Goal: Task Accomplishment & Management: Manage account settings

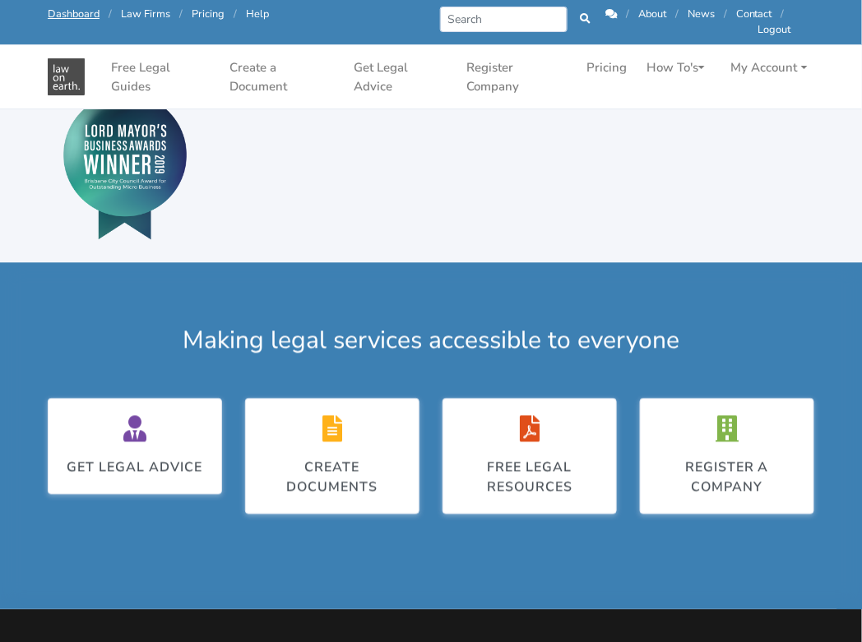
scroll to position [762, 0]
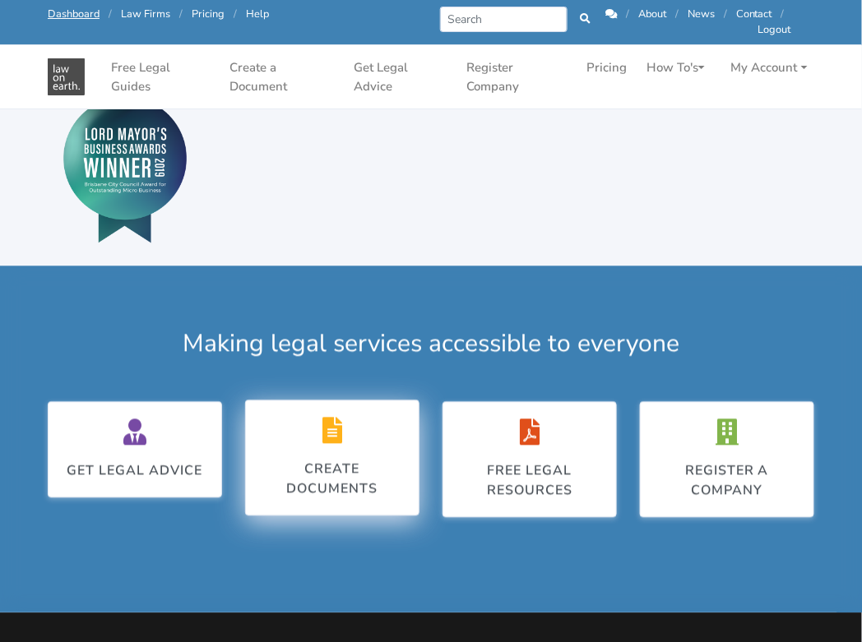
click at [359, 440] on div "Create Documents" at bounding box center [332, 457] width 140 height 81
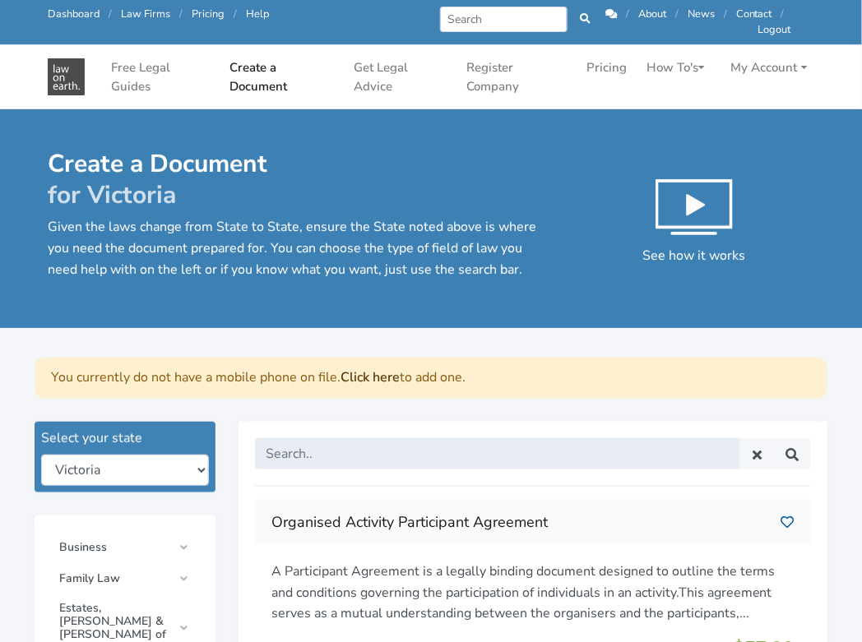
click at [304, 450] on input "text" at bounding box center [497, 453] width 485 height 31
type input "lease of commercial property"
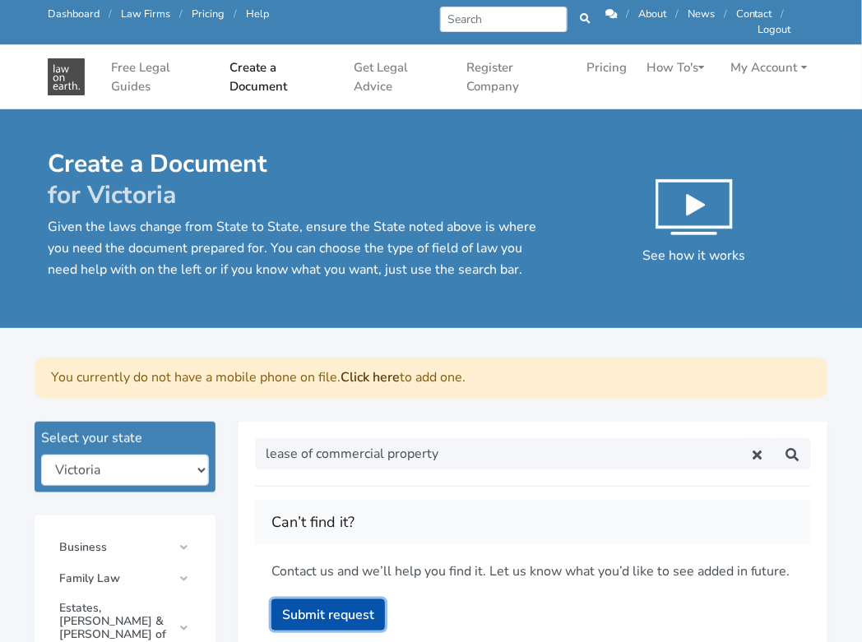
click at [352, 616] on button "Submit request" at bounding box center [328, 615] width 114 height 31
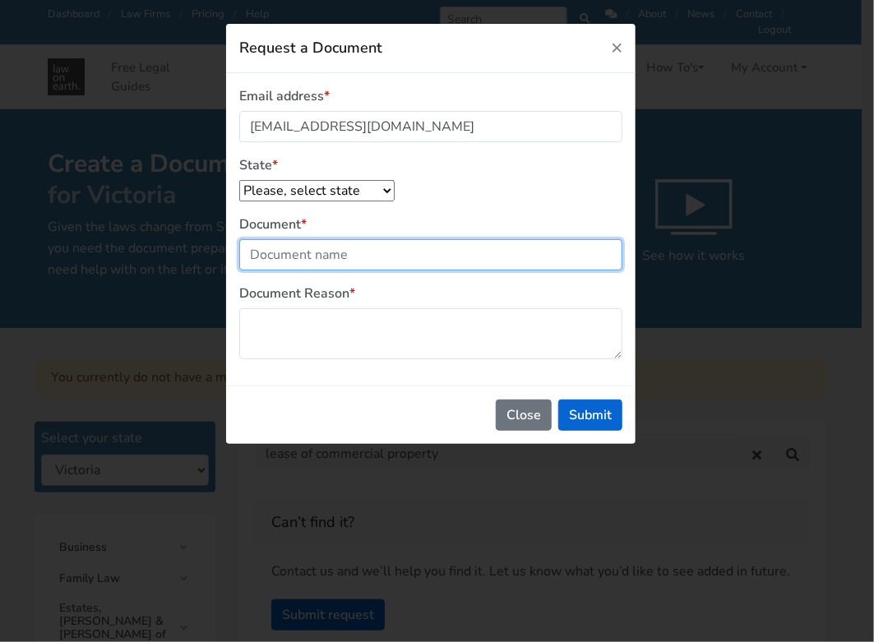
click at [366, 253] on input "Document" at bounding box center [430, 254] width 383 height 31
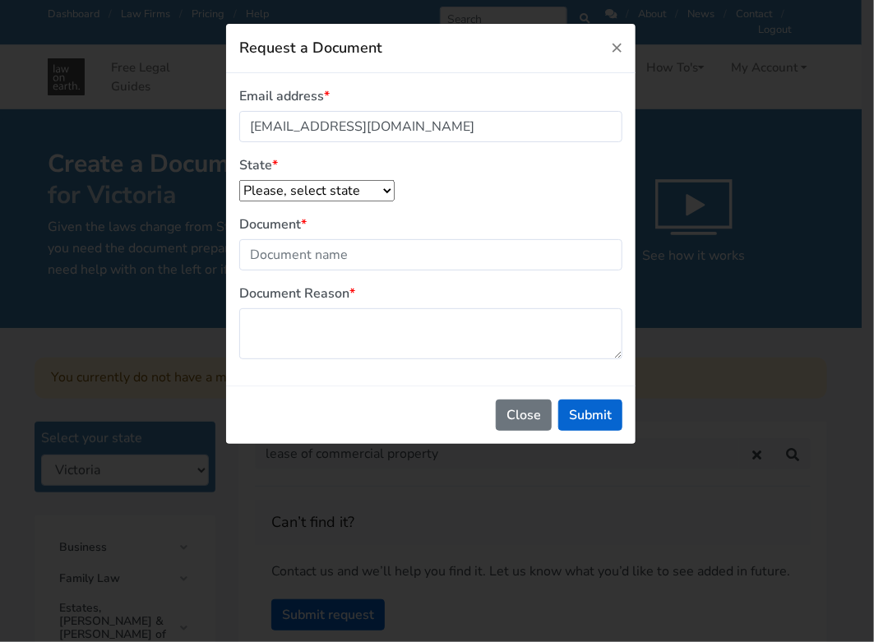
click at [359, 188] on select "Please, select state New South Wales Queensland South Australia Tasmania Victor…" at bounding box center [316, 190] width 155 height 21
select select "Victoria"
click at [239, 180] on select "Please, select state New South Wales Queensland South Australia Tasmania Victor…" at bounding box center [316, 190] width 155 height 21
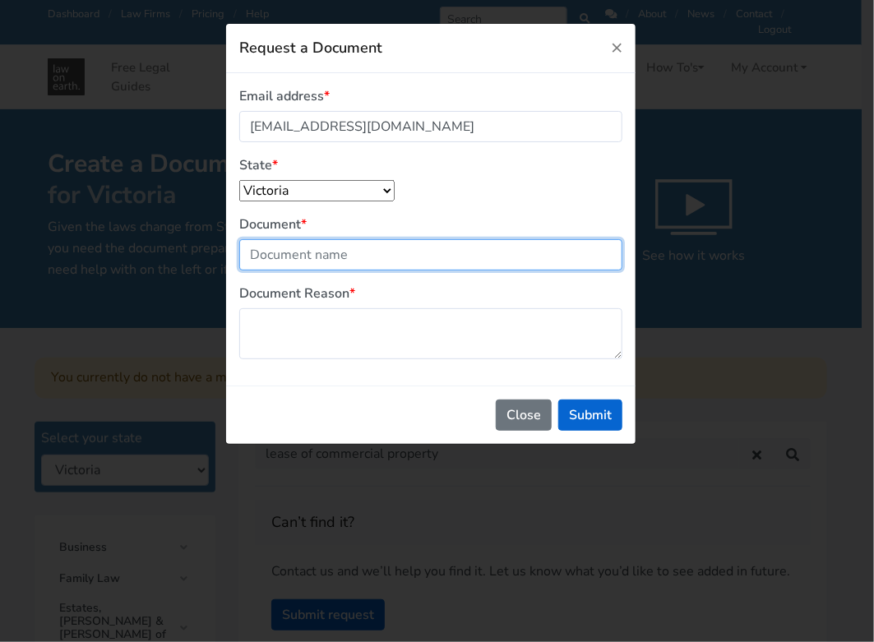
click at [336, 262] on input "Document" at bounding box center [430, 254] width 383 height 31
type input "Lease of commercial property"
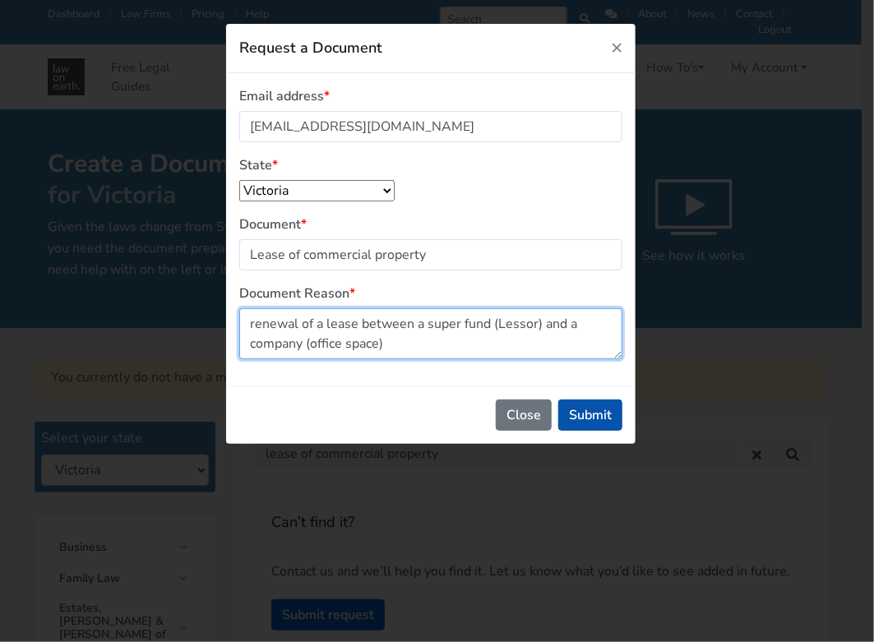
type textarea "renewal of a lease between a super fund (Lessor) and a company (office space)"
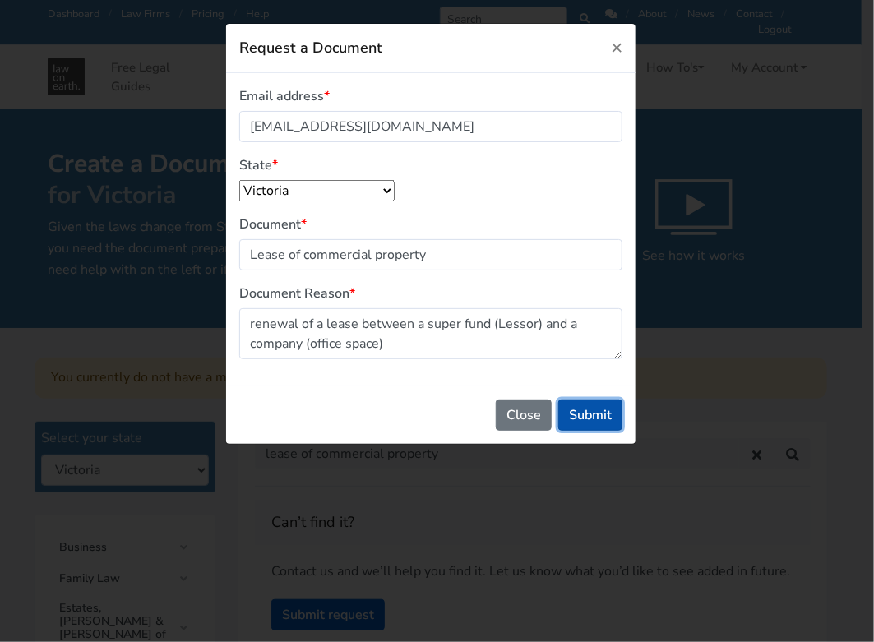
click at [612, 407] on button "Submit" at bounding box center [591, 415] width 64 height 31
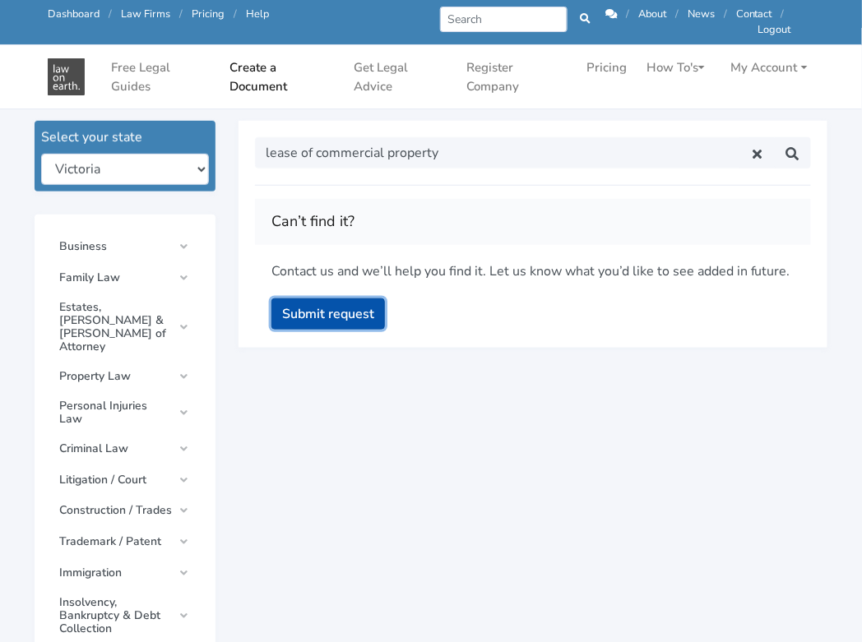
scroll to position [248, 0]
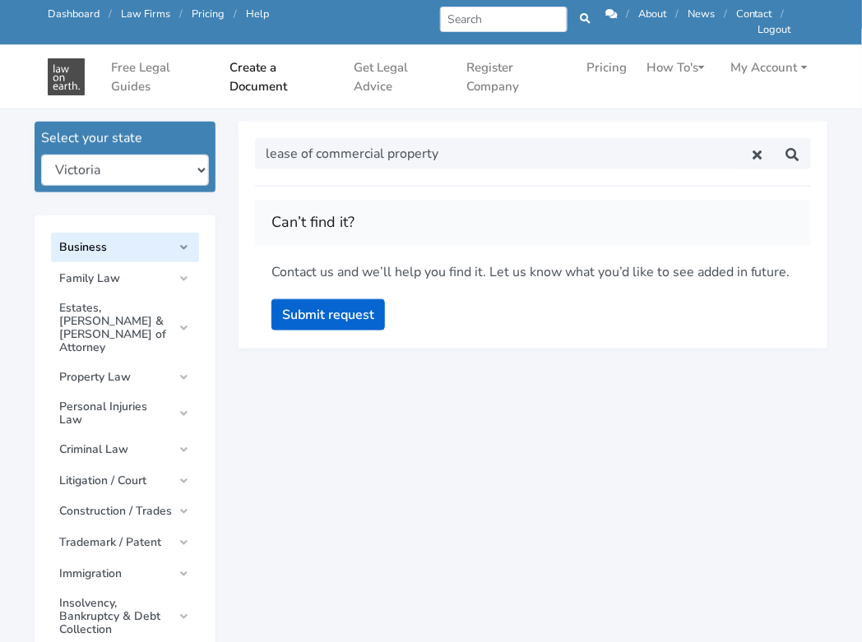
click at [182, 249] on link "Business" at bounding box center [125, 248] width 148 height 30
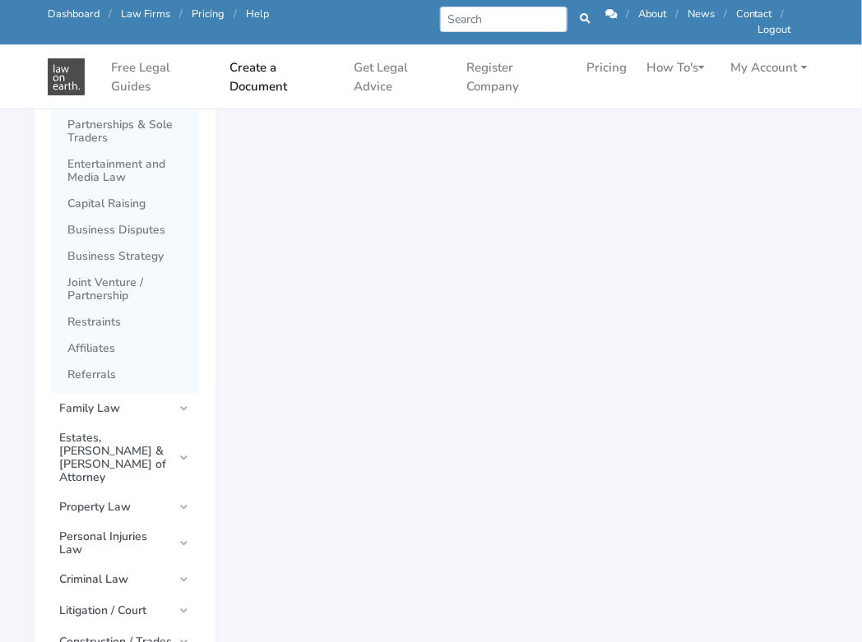
scroll to position [1157, 0]
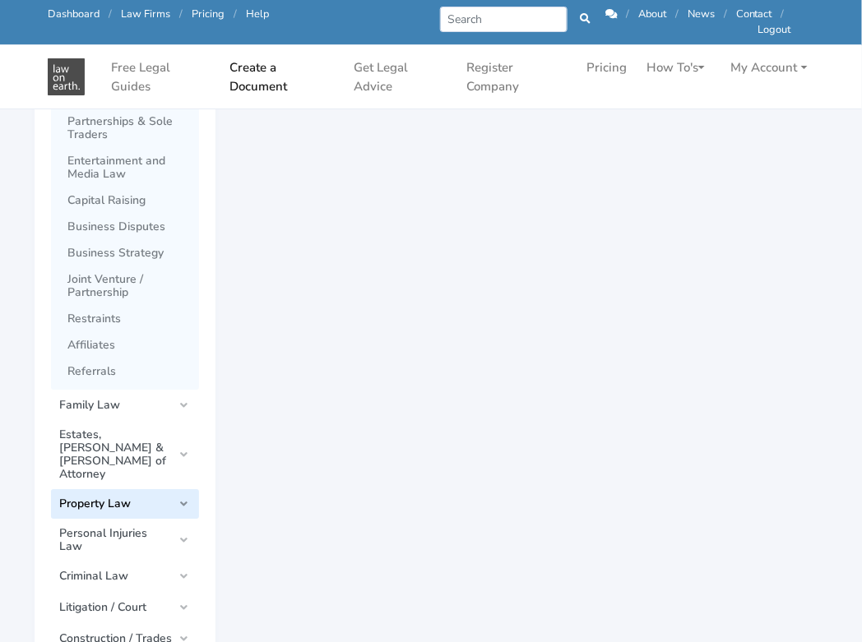
click at [188, 489] on link "Property Law" at bounding box center [125, 504] width 148 height 30
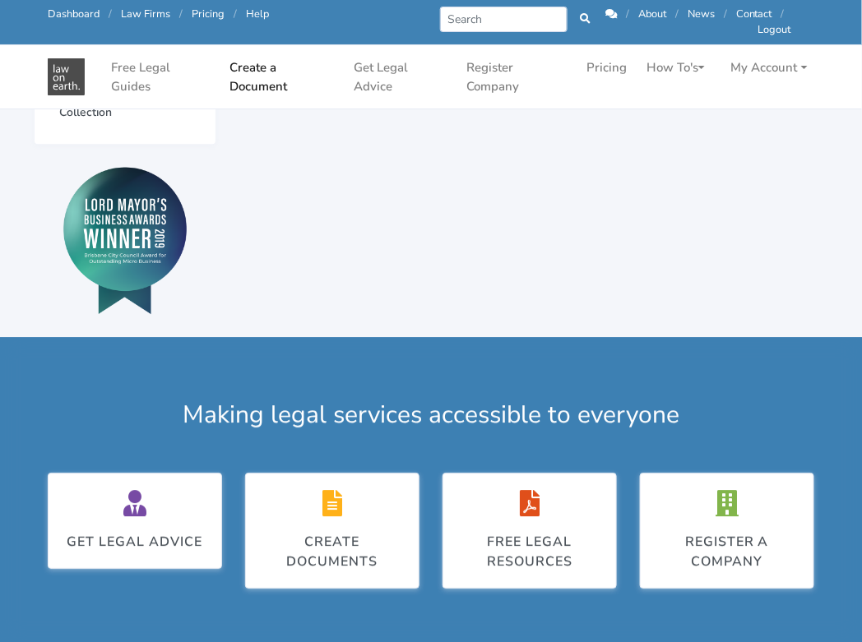
scroll to position [1041, 0]
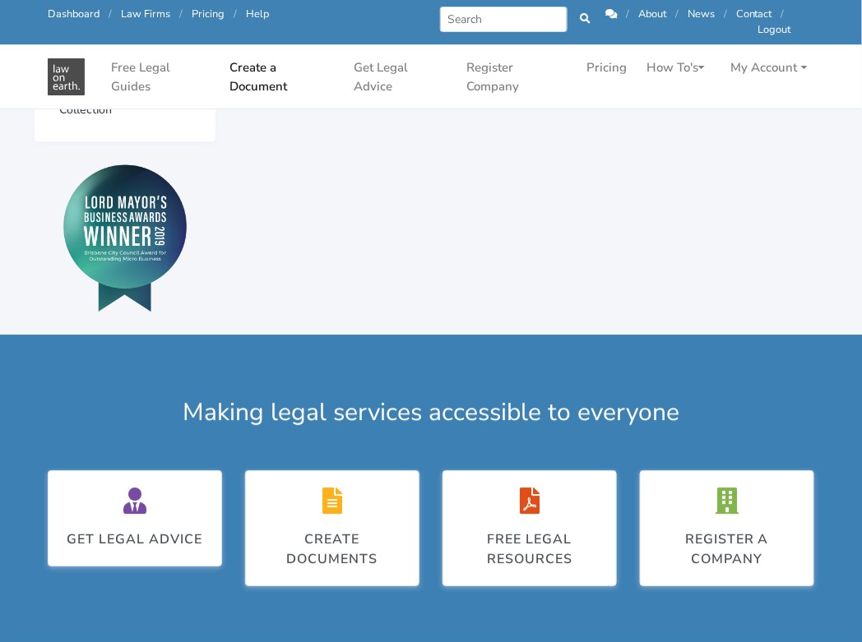
click at [326, 488] on div "Create Documents" at bounding box center [332, 528] width 140 height 81
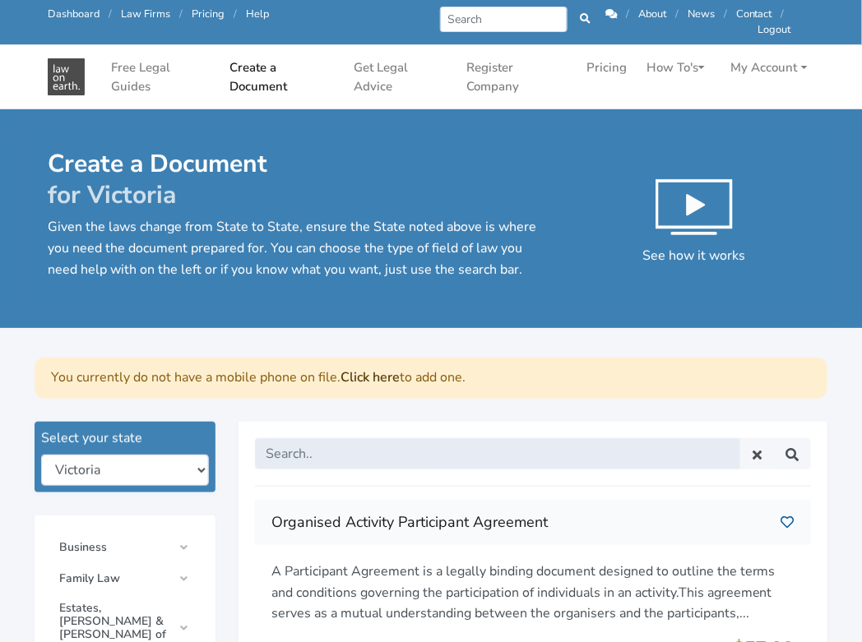
click at [326, 458] on input "text" at bounding box center [497, 453] width 485 height 31
type input "commercial lease"
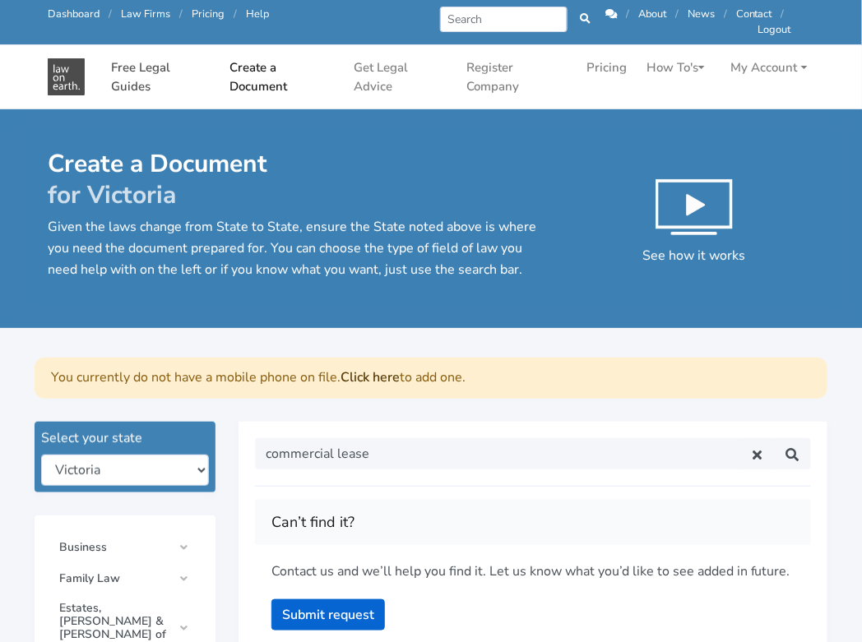
click at [141, 80] on link "Free Legal Guides" at bounding box center [160, 77] width 112 height 50
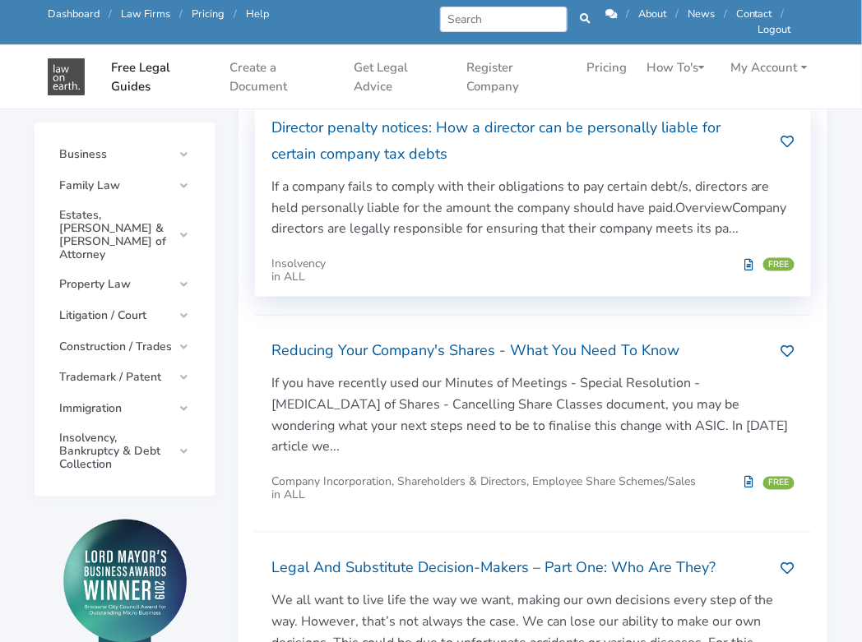
scroll to position [398, 0]
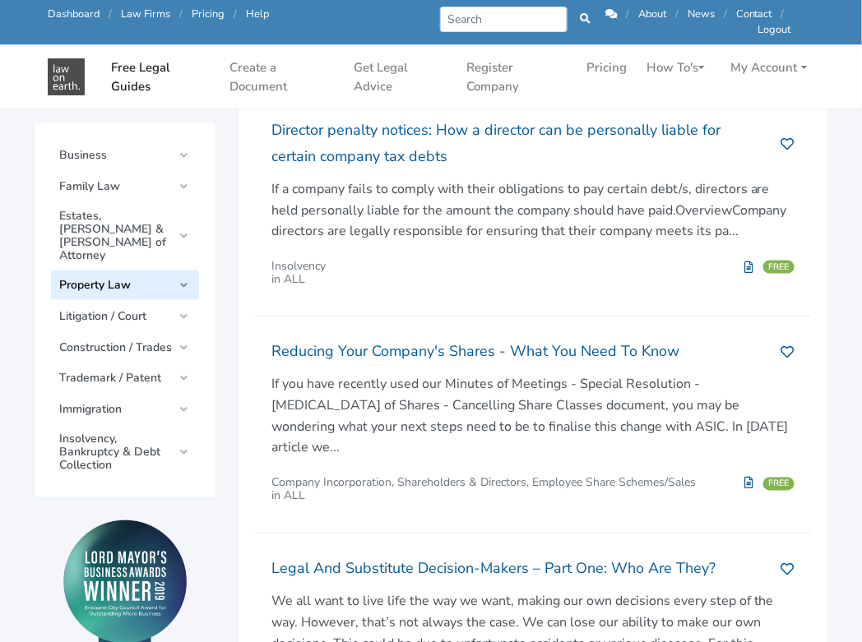
click at [176, 271] on link "Property Law" at bounding box center [125, 286] width 148 height 30
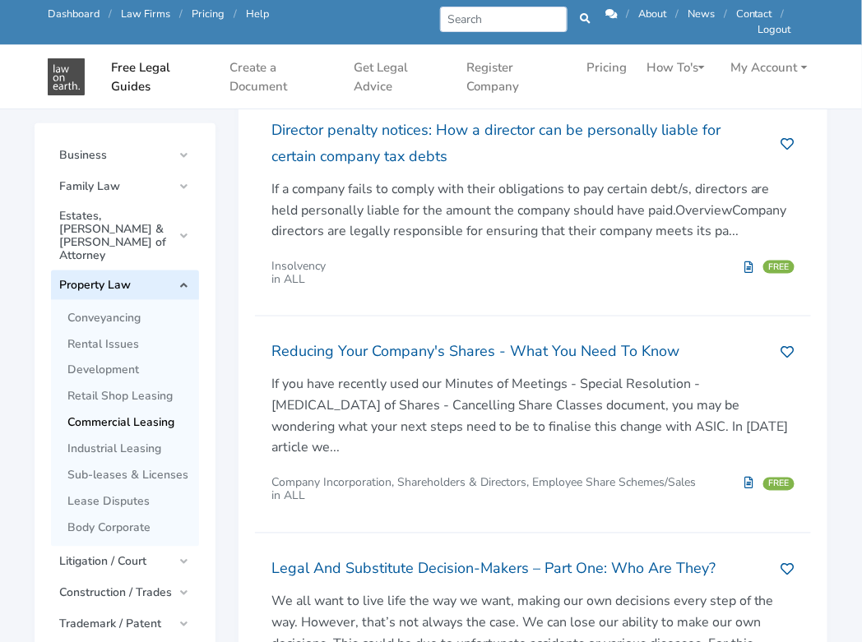
click at [128, 417] on span "Commercial Leasing" at bounding box center [128, 423] width 123 height 13
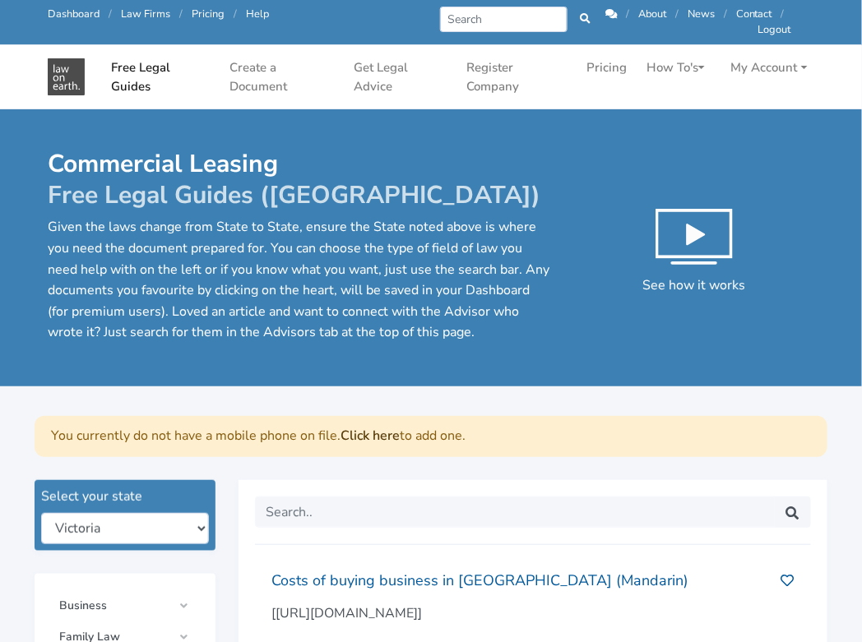
click at [140, 72] on link "Free Legal Guides" at bounding box center [160, 77] width 112 height 50
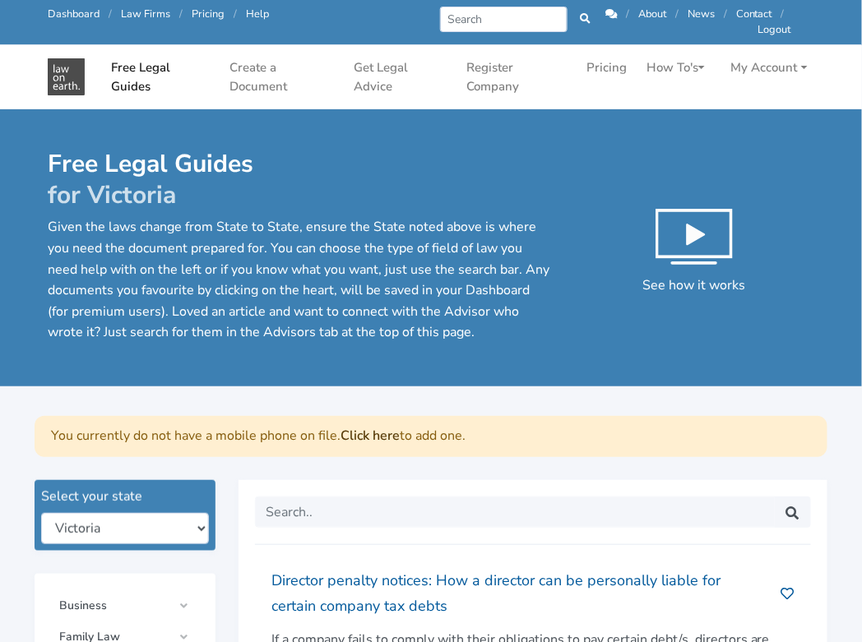
click at [36, 420] on div "You currently do not have a mobile phone on file. Click here to add one." at bounding box center [431, 436] width 793 height 41
click at [270, 82] on link "Create a Document" at bounding box center [282, 77] width 118 height 50
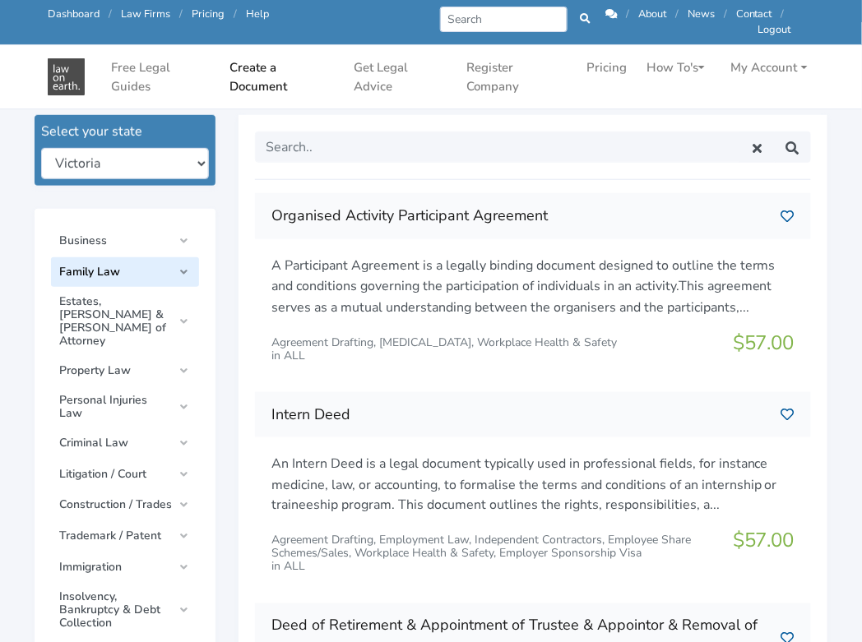
scroll to position [253, 0]
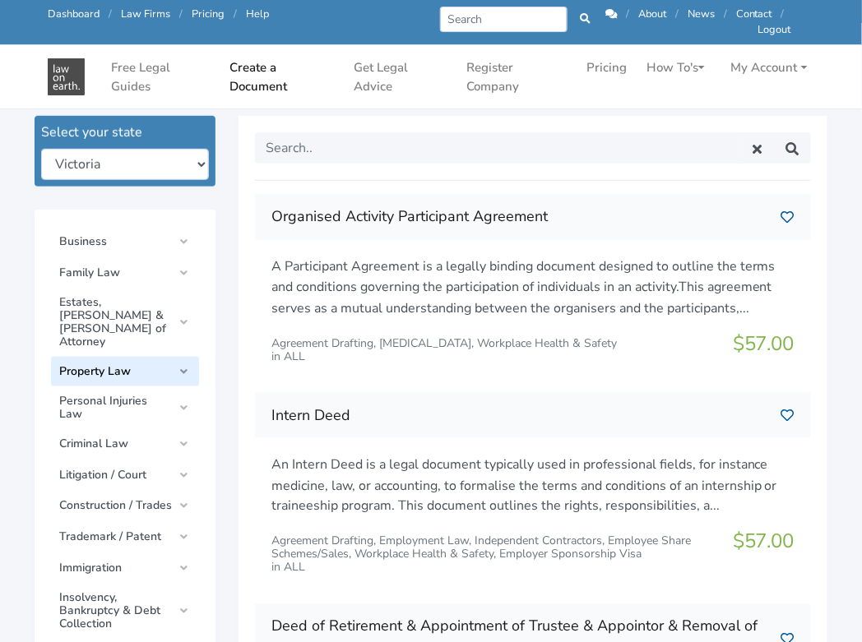
click at [188, 357] on link "Property Law" at bounding box center [125, 372] width 148 height 30
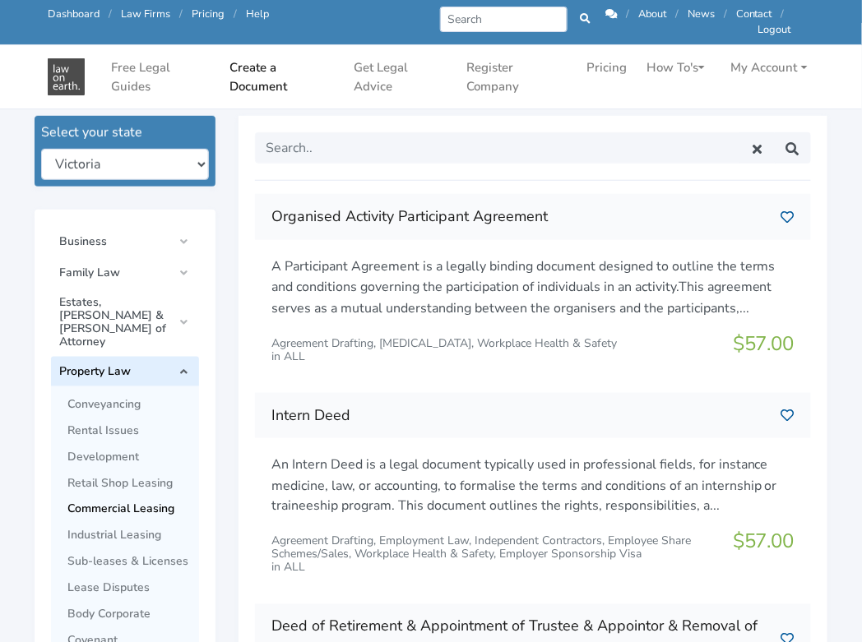
click at [151, 503] on span "Commercial Leasing" at bounding box center [128, 509] width 123 height 13
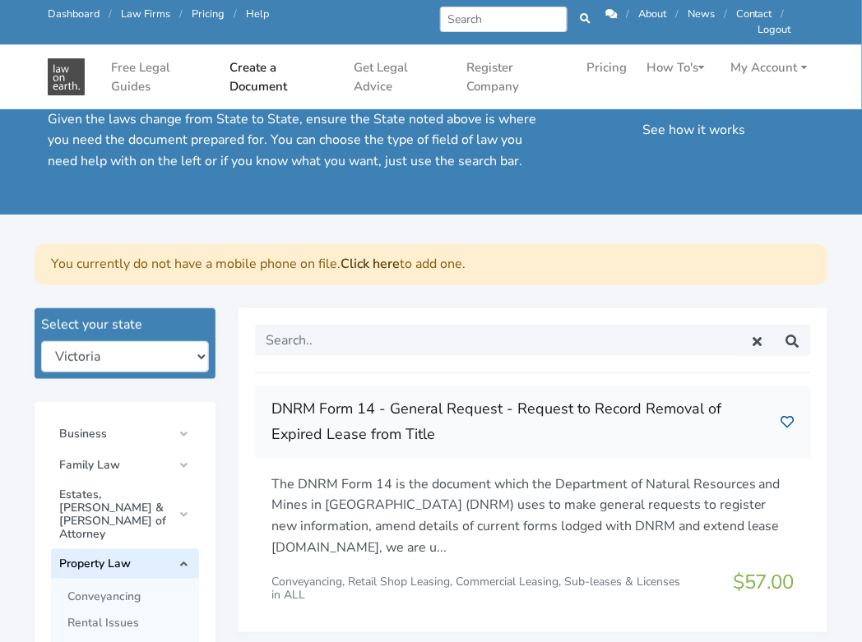
scroll to position [90, 0]
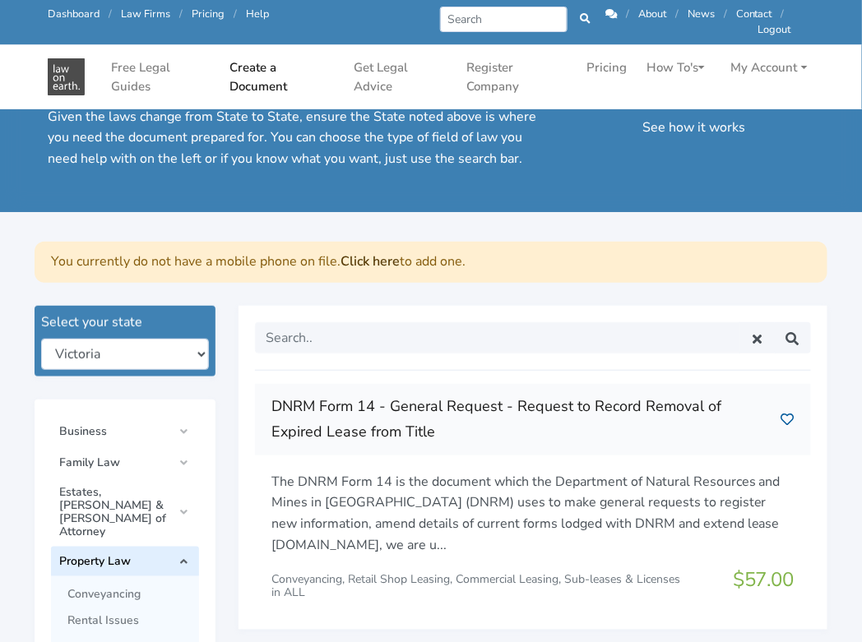
click at [389, 253] on link "Click here" at bounding box center [370, 262] width 59 height 18
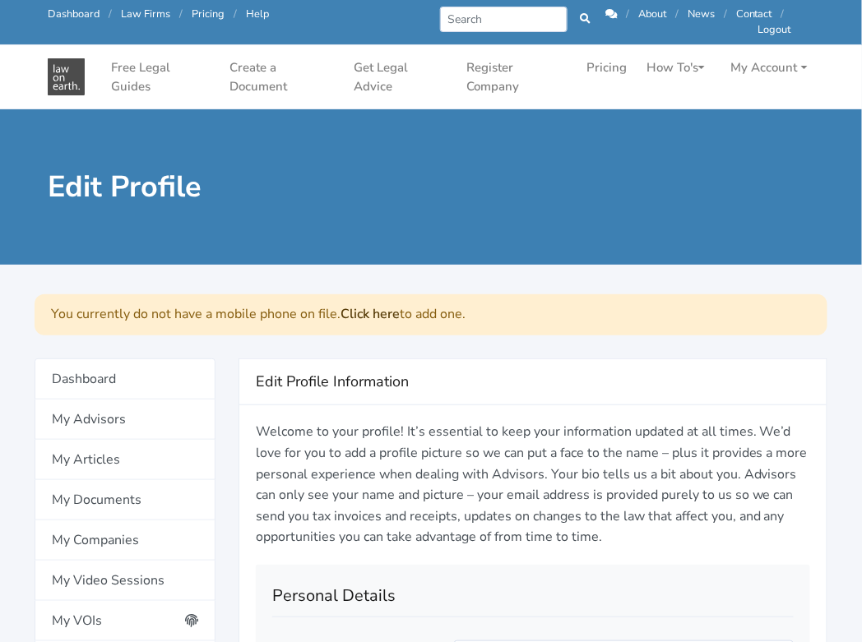
click at [367, 313] on link "Click here" at bounding box center [370, 314] width 59 height 18
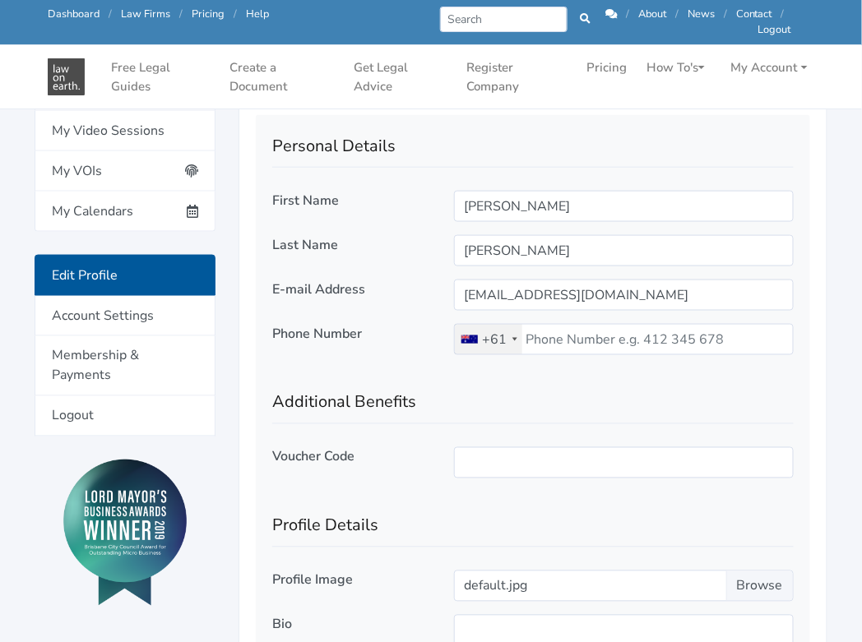
scroll to position [399, 0]
click at [753, 401] on h2 "Additional Benefits" at bounding box center [533, 396] width 522 height 56
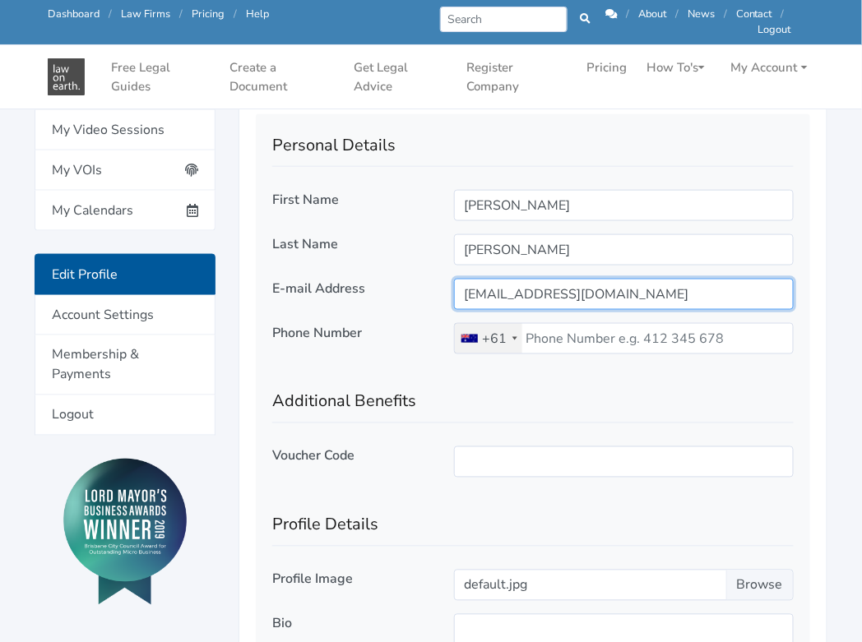
click at [671, 291] on input "[EMAIL_ADDRESS][DOMAIN_NAME]" at bounding box center [624, 294] width 340 height 31
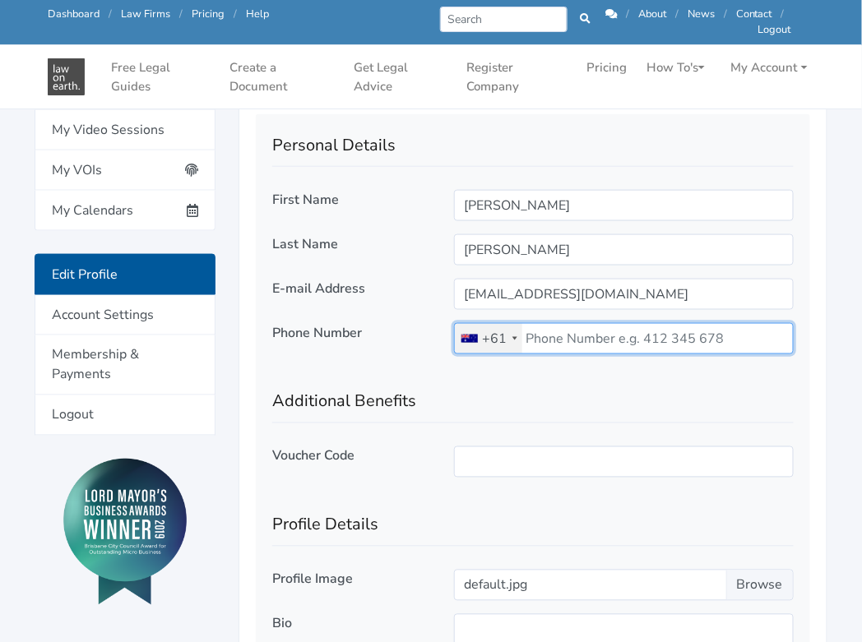
type input "0414376226"
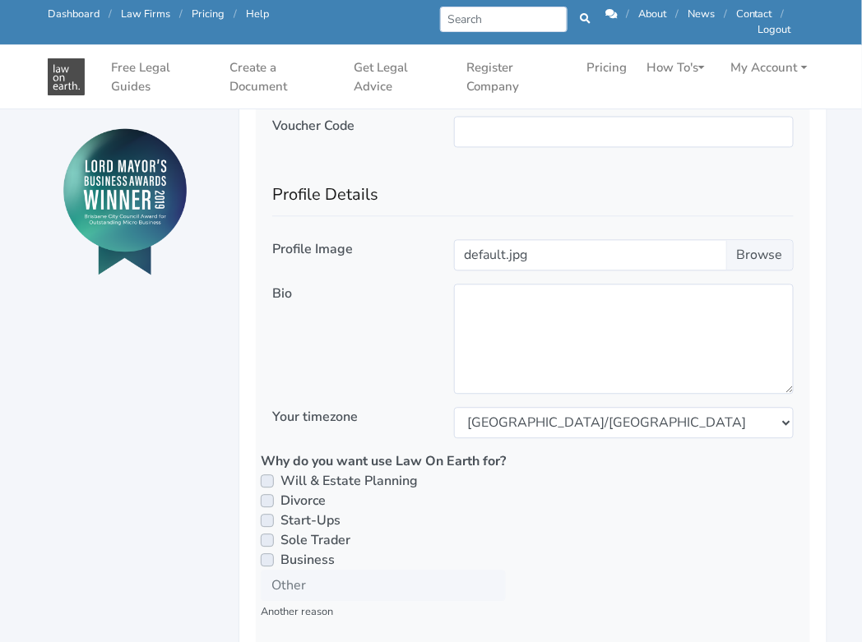
scroll to position [741, 0]
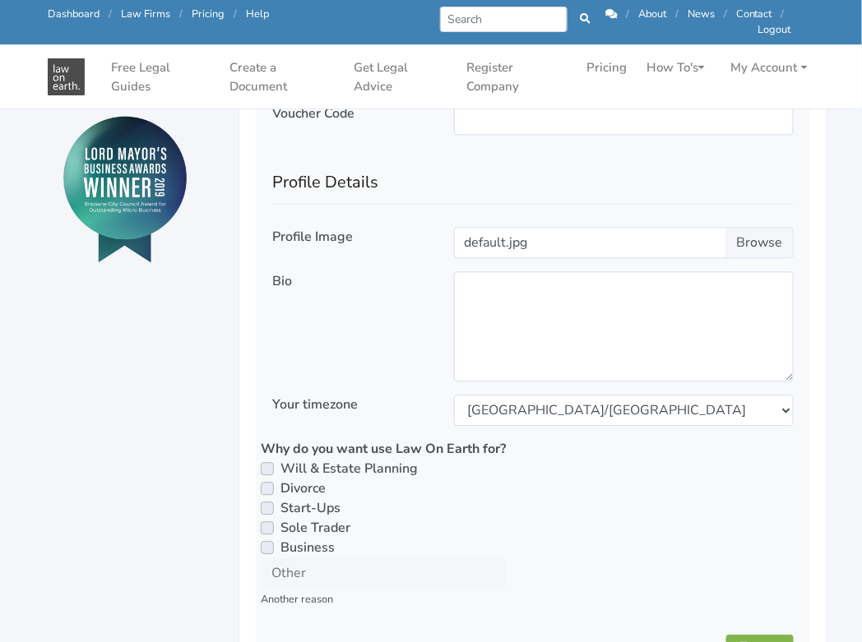
click at [281, 546] on label "Business" at bounding box center [308, 549] width 54 height 20
click at [267, 546] on input "Business" at bounding box center [267, 547] width 13 height 16
checkbox input "true"
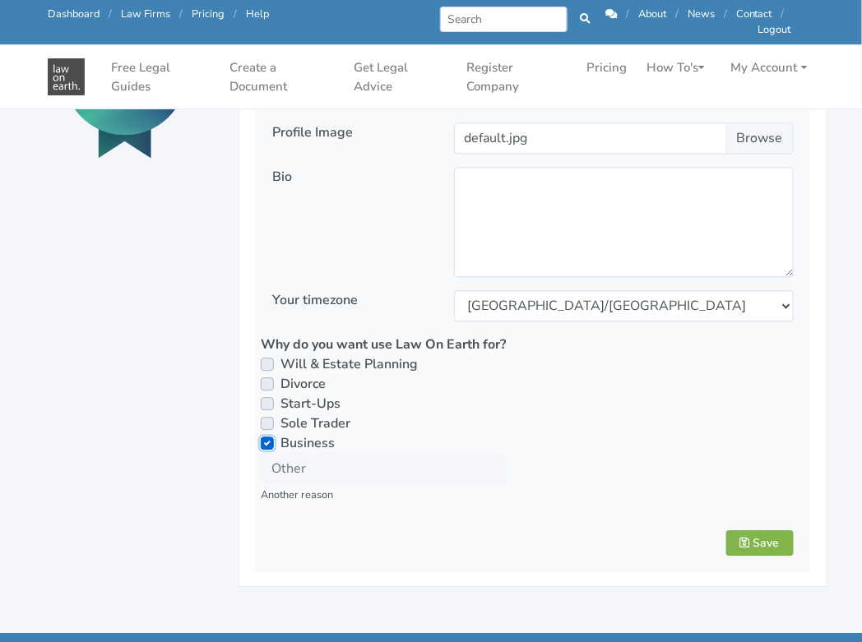
scroll to position [853, 0]
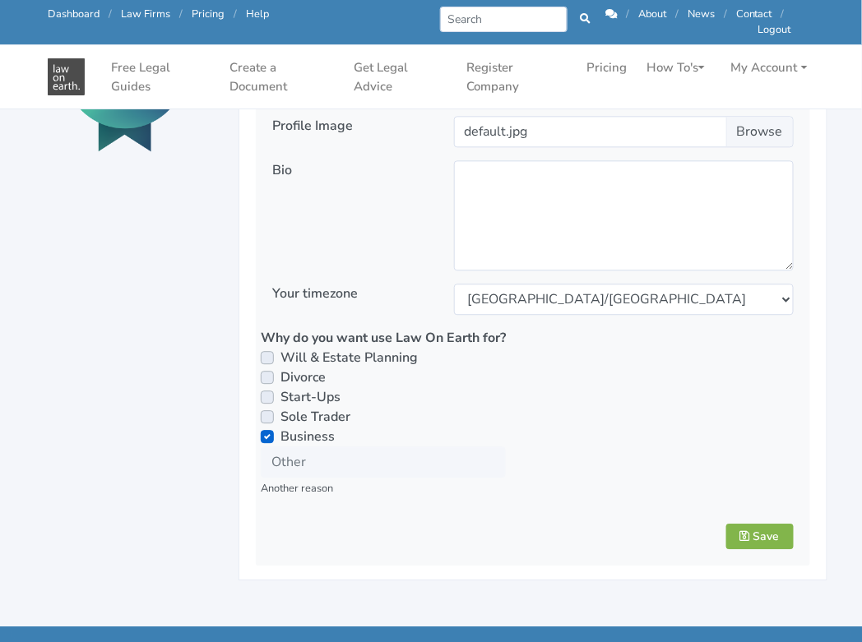
click at [281, 353] on label "Will & Estate Planning" at bounding box center [349, 358] width 137 height 20
click at [265, 353] on input "Will & Estate Planning" at bounding box center [267, 356] width 13 height 16
checkbox input "true"
click at [774, 533] on button "Save" at bounding box center [759, 537] width 67 height 26
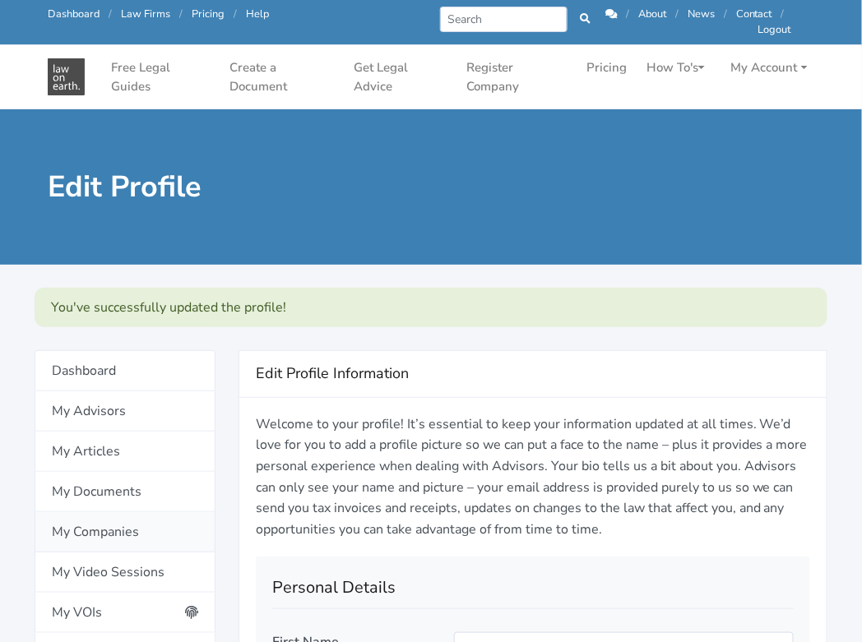
click at [109, 536] on link "My Companies" at bounding box center [125, 532] width 181 height 40
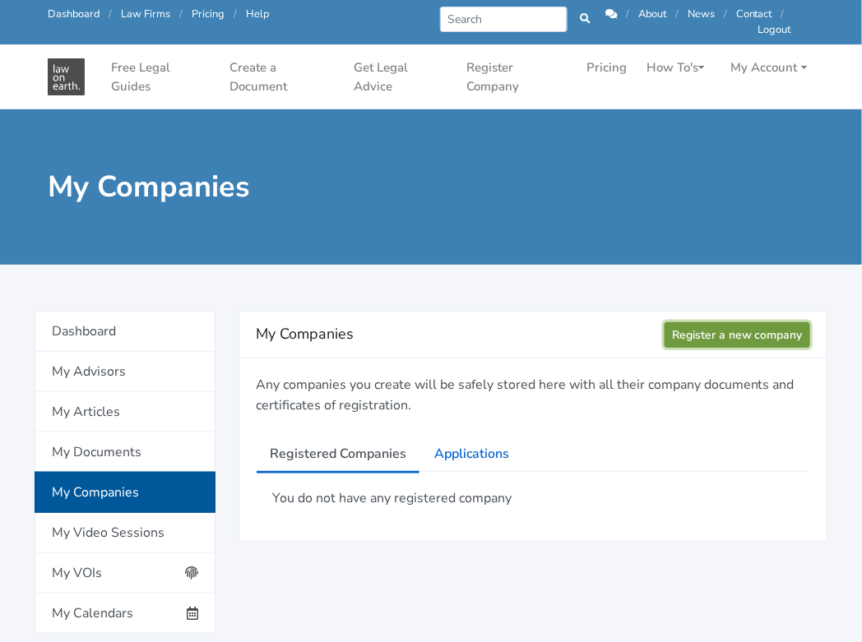
click at [721, 340] on link "Register a new company" at bounding box center [738, 335] width 146 height 26
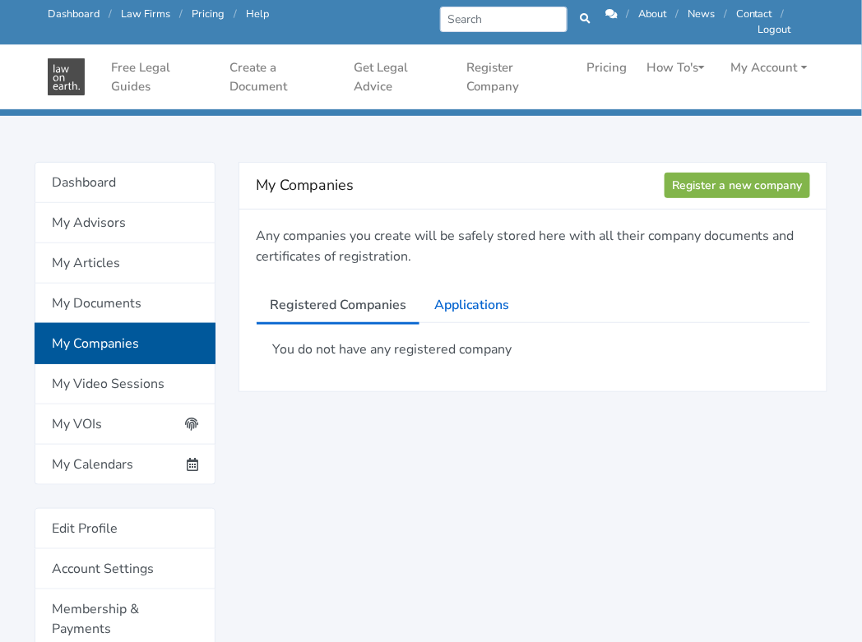
scroll to position [97, 0]
click at [107, 271] on link "My Articles" at bounding box center [125, 263] width 181 height 40
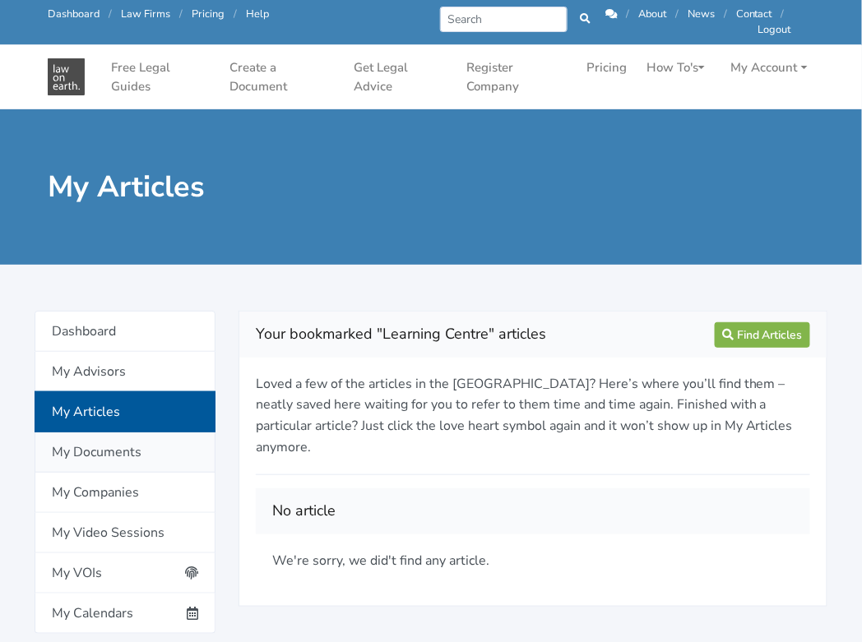
click at [102, 447] on link "My Documents" at bounding box center [125, 453] width 181 height 40
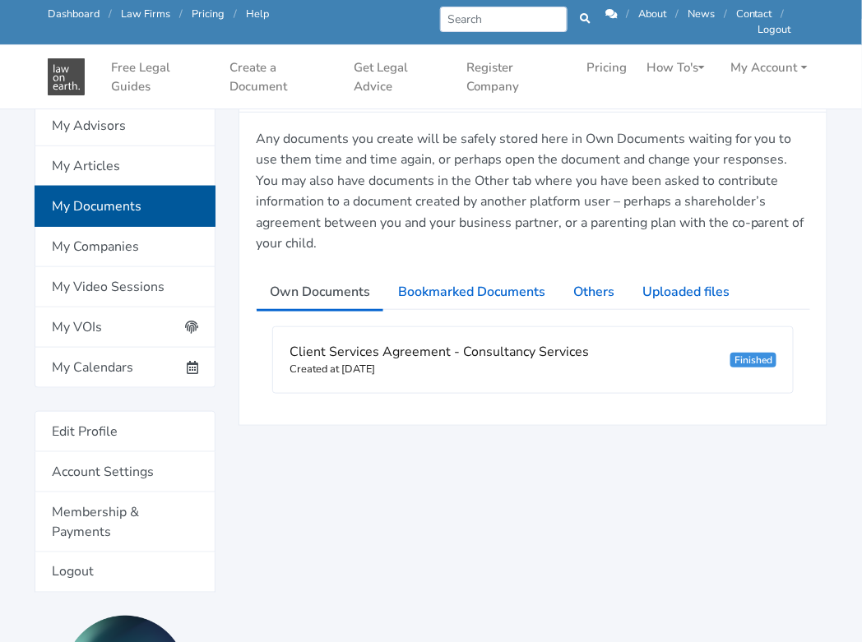
scroll to position [195, 0]
click at [105, 437] on link "Edit Profile" at bounding box center [125, 430] width 181 height 41
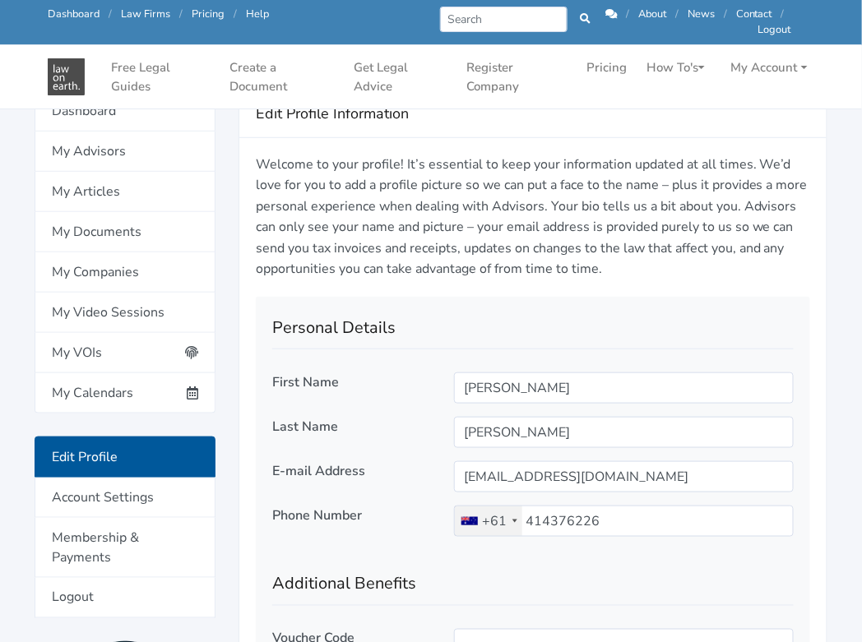
scroll to position [169, 0]
click at [97, 487] on link "Account Settings" at bounding box center [125, 497] width 181 height 40
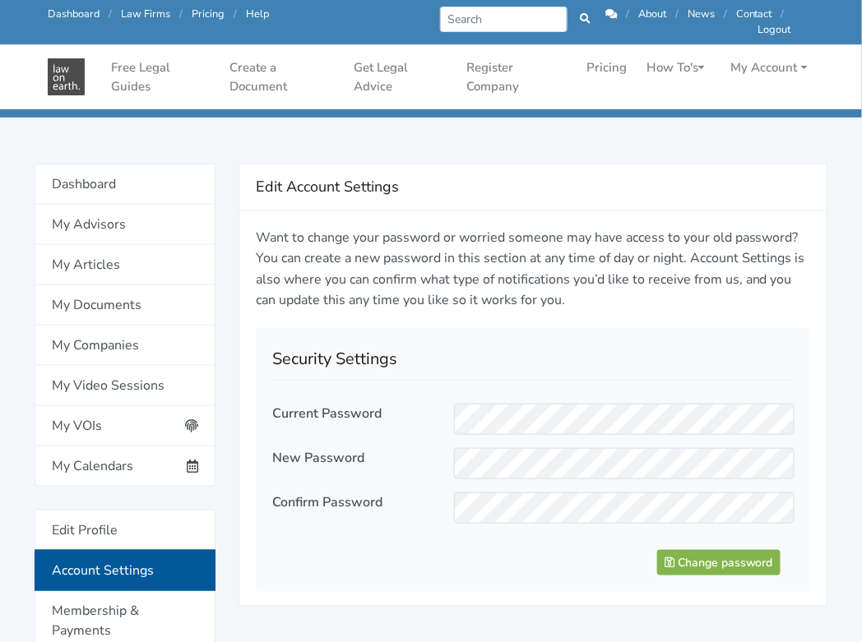
scroll to position [254, 0]
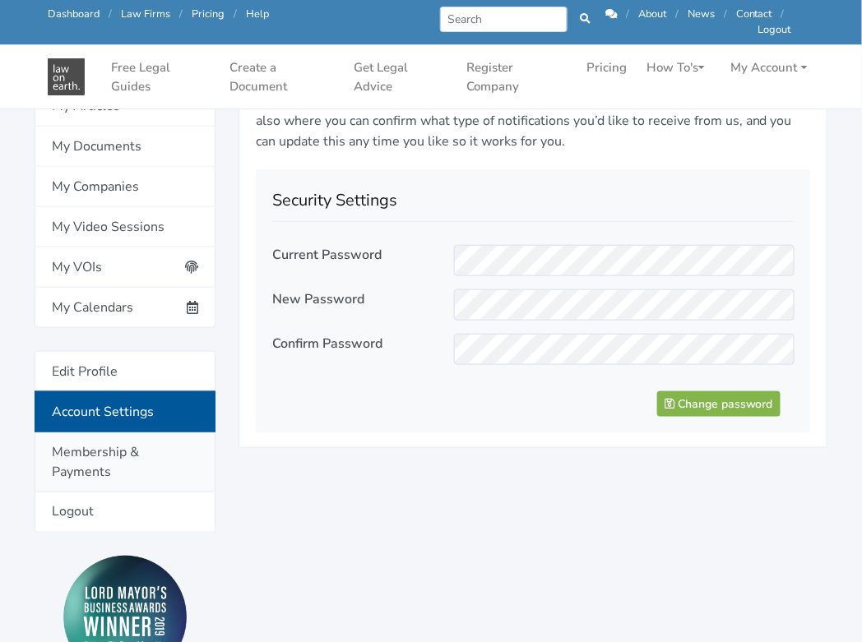
click at [107, 459] on link "Membership & Payments" at bounding box center [125, 463] width 181 height 60
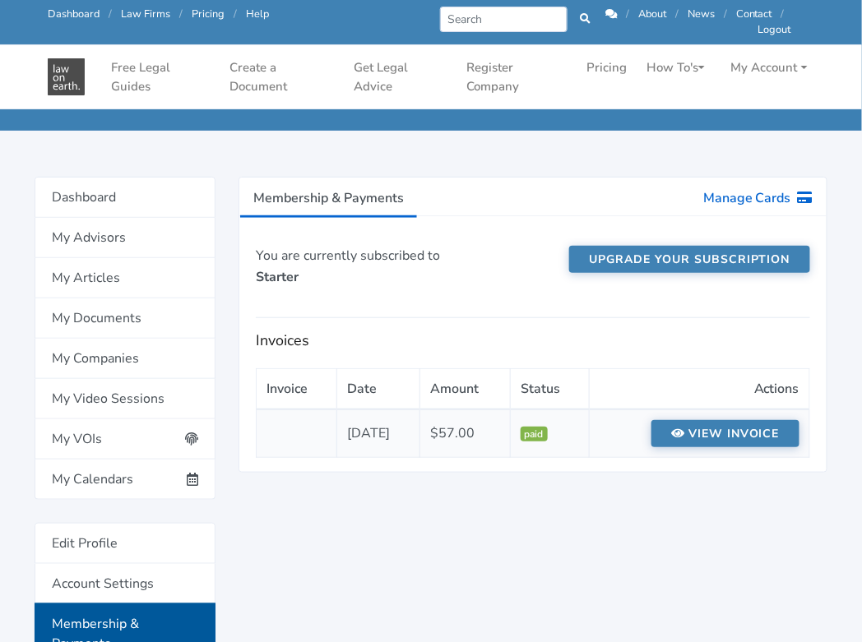
scroll to position [79, 0]
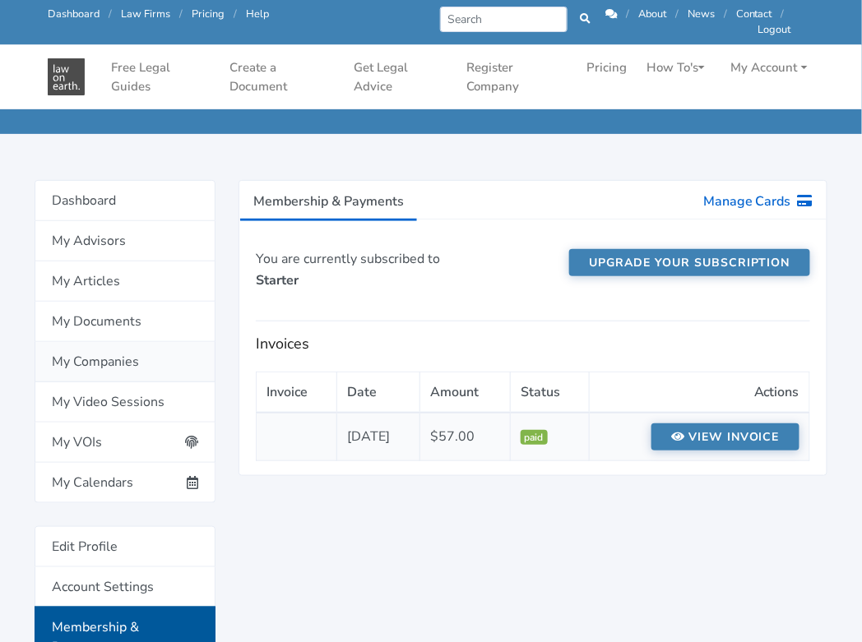
click at [63, 362] on link "My Companies" at bounding box center [125, 362] width 181 height 40
